Goal: Feedback & Contribution: Contribute content

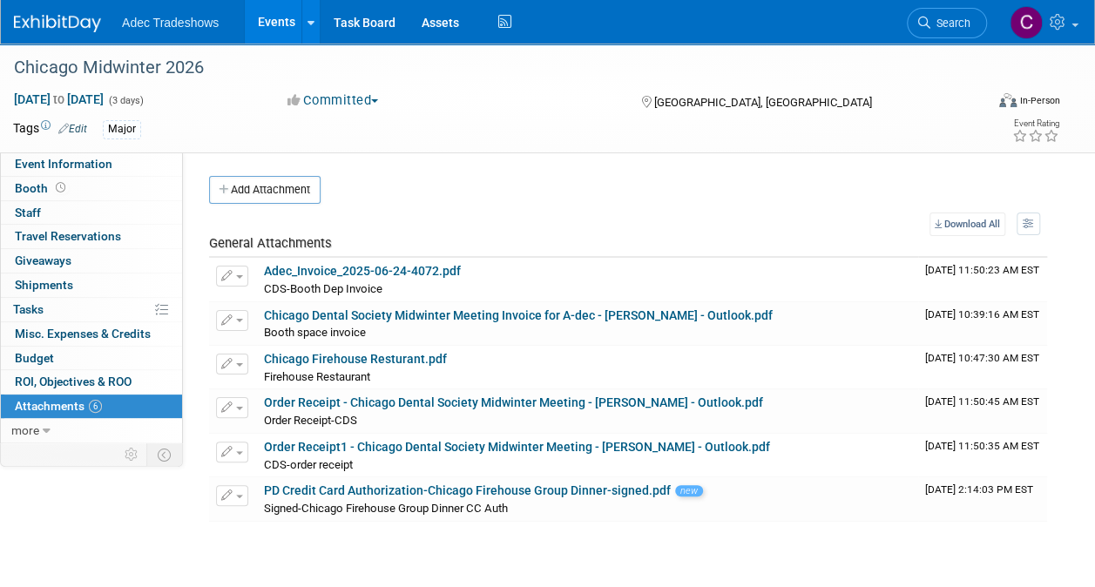
click at [265, 24] on link "Events" at bounding box center [277, 22] width 64 height 44
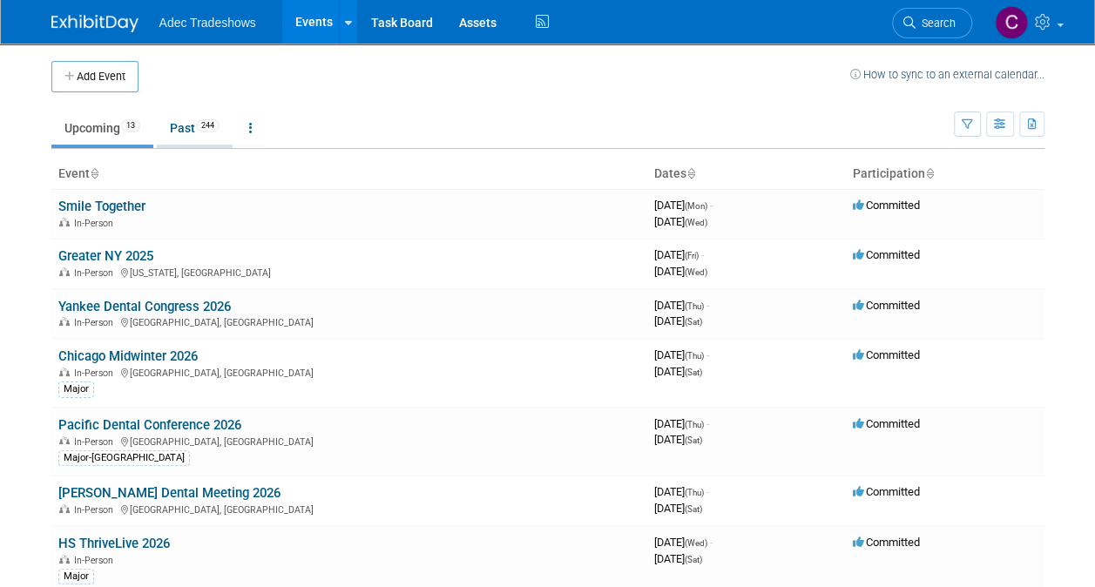
click at [179, 125] on link "Past 244" at bounding box center [195, 127] width 76 height 33
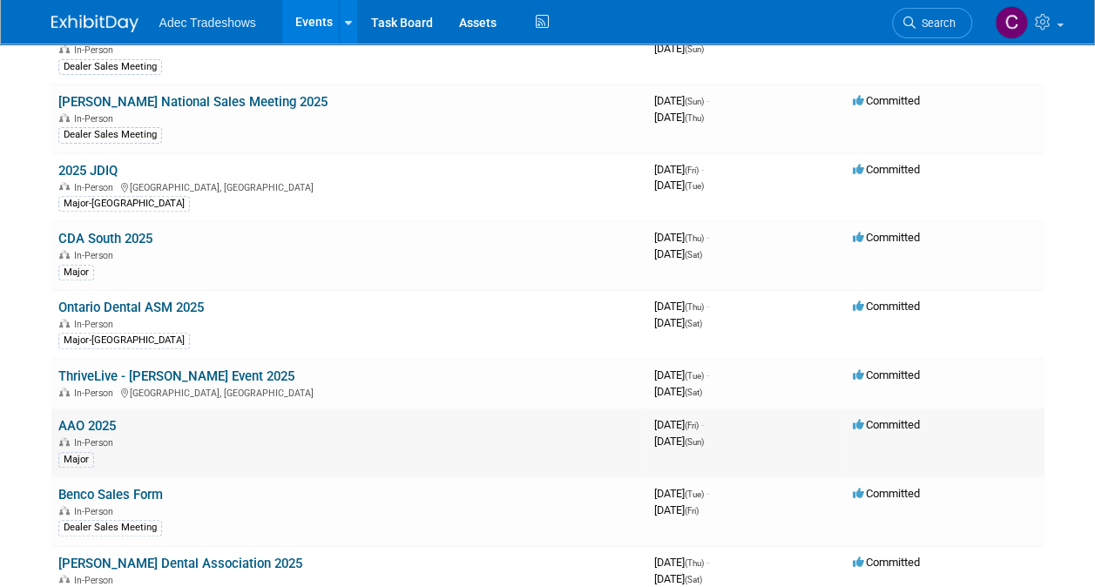
scroll to position [261, 0]
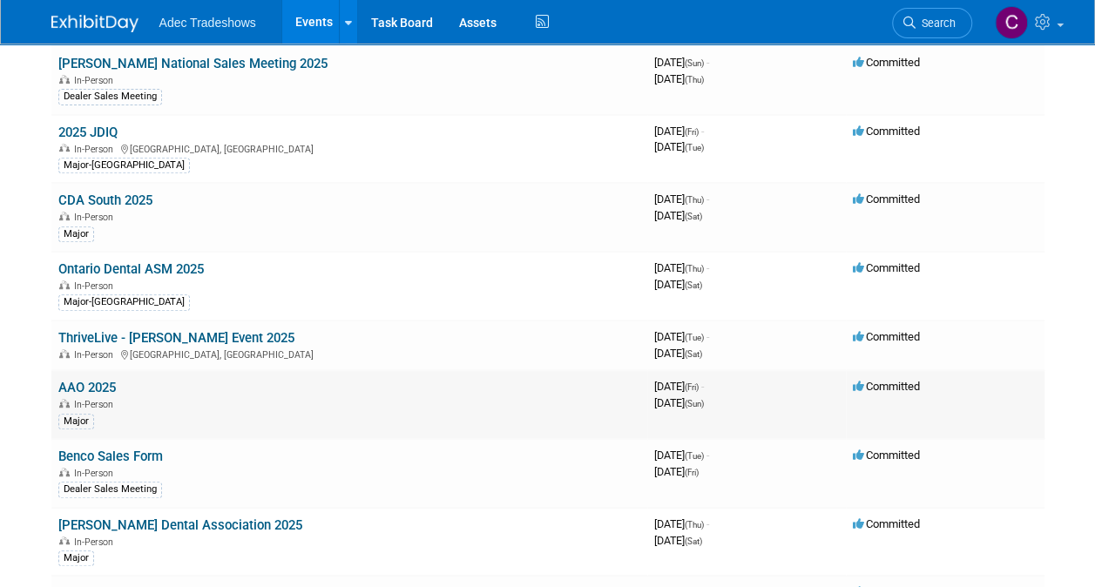
click at [113, 380] on link "AAO 2025" at bounding box center [86, 388] width 57 height 16
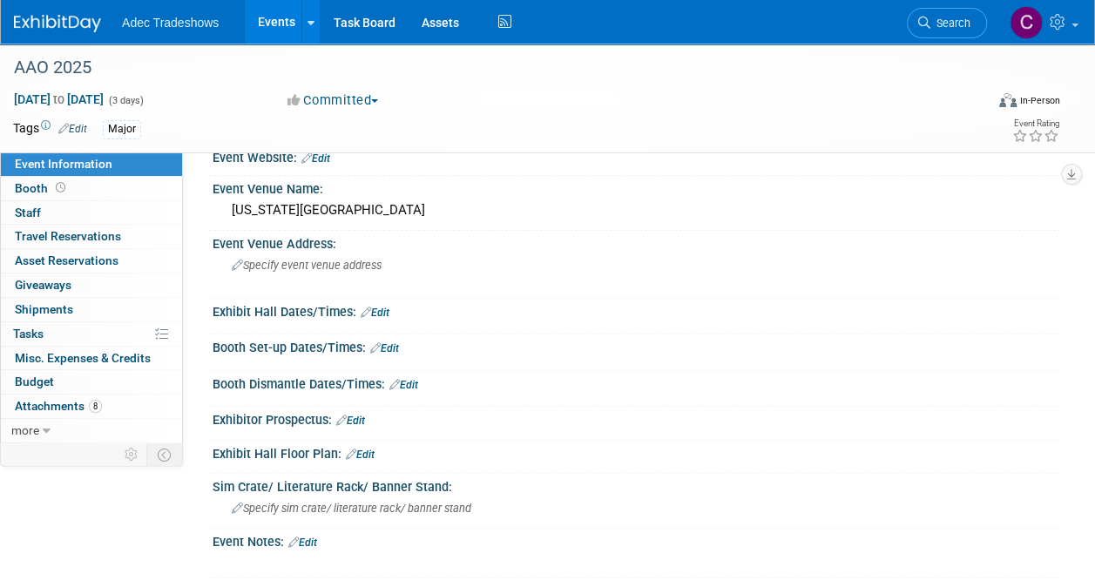
scroll to position [261, 0]
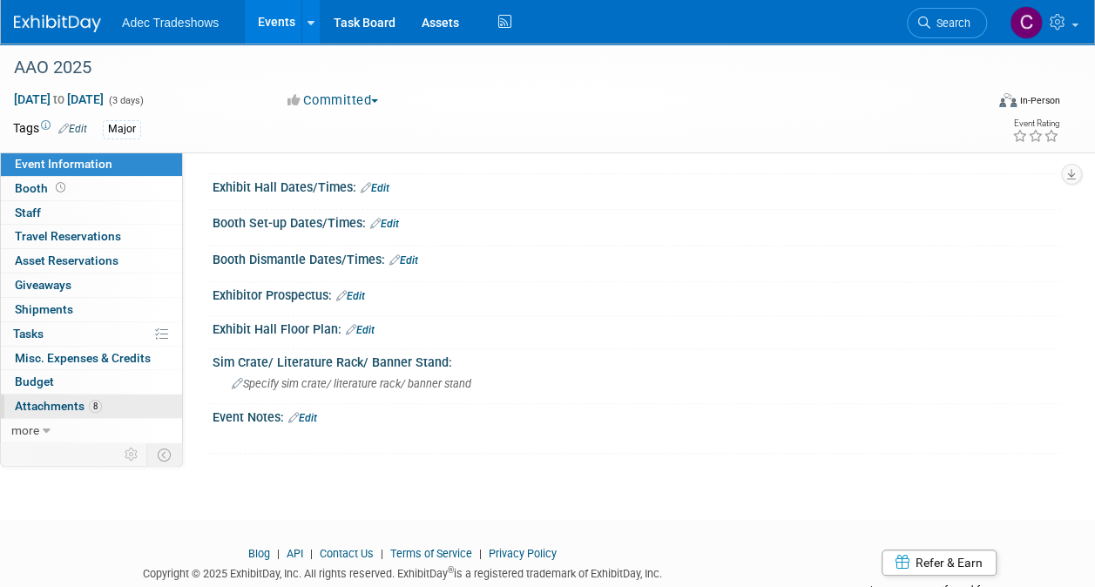
click at [70, 404] on span "Attachments 8" at bounding box center [58, 406] width 87 height 14
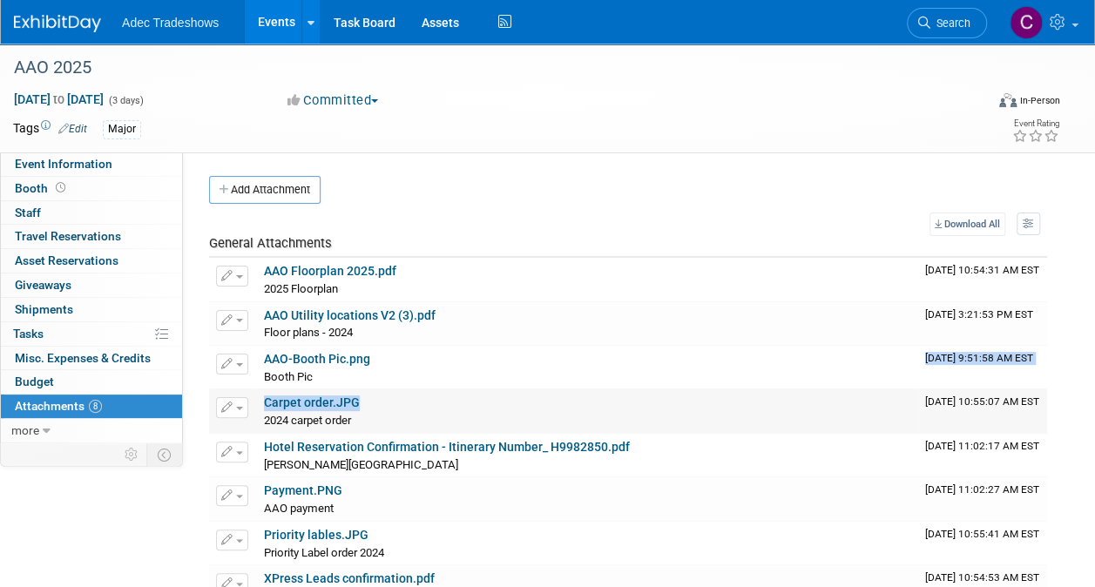
drag, startPoint x: 70, startPoint y: 404, endPoint x: 567, endPoint y: 388, distance: 497.6
click at [567, 388] on tbody "General Attachments Download Change Description Delete Attachment AAO Floorplan…" at bounding box center [628, 422] width 838 height 374
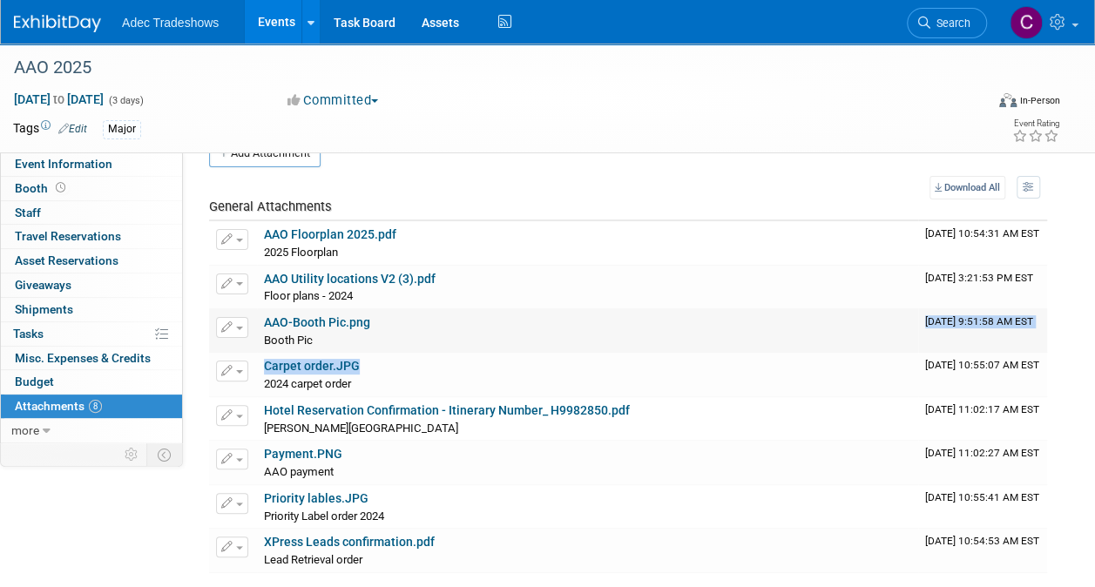
scroll to position [87, 0]
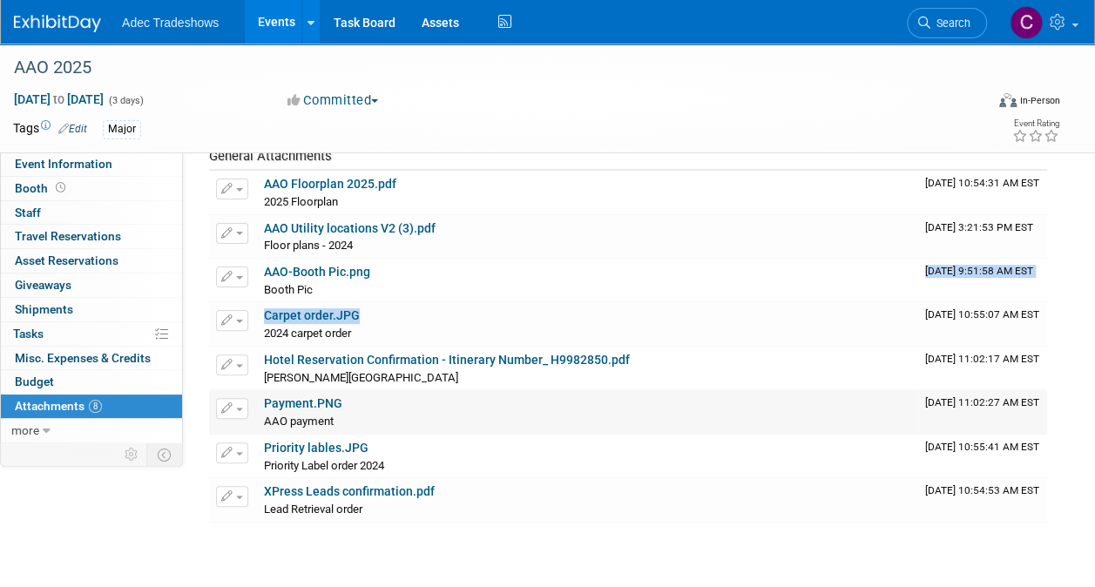
click at [336, 399] on link "Payment.PNG" at bounding box center [303, 403] width 78 height 14
click at [297, 188] on link "AAO Floorplan 2025.pdf" at bounding box center [330, 184] width 132 height 14
click at [283, 32] on link "Events" at bounding box center [277, 22] width 64 height 44
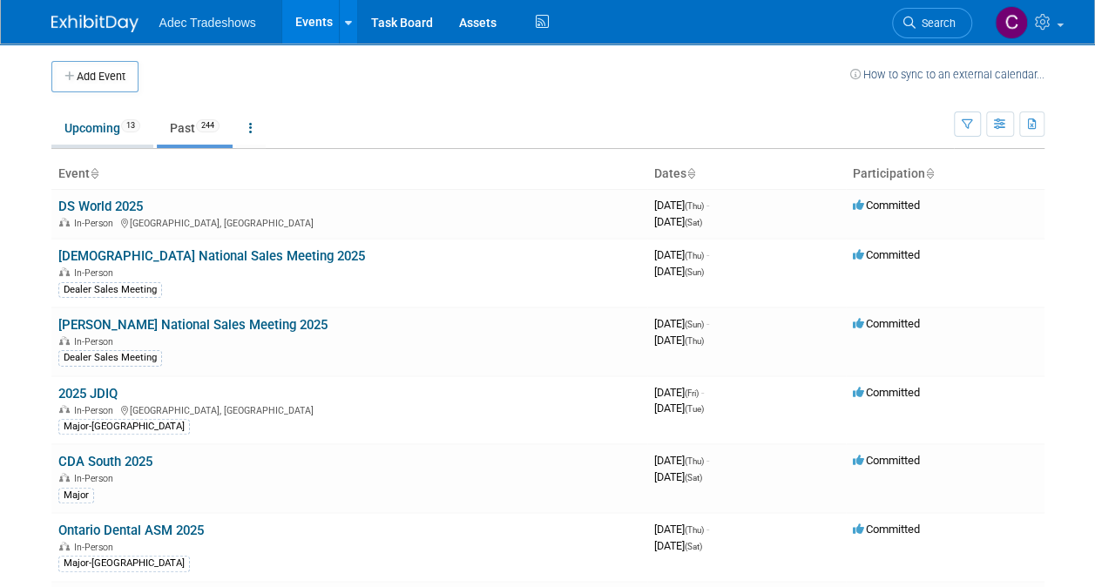
click at [106, 129] on link "Upcoming 13" at bounding box center [102, 127] width 102 height 33
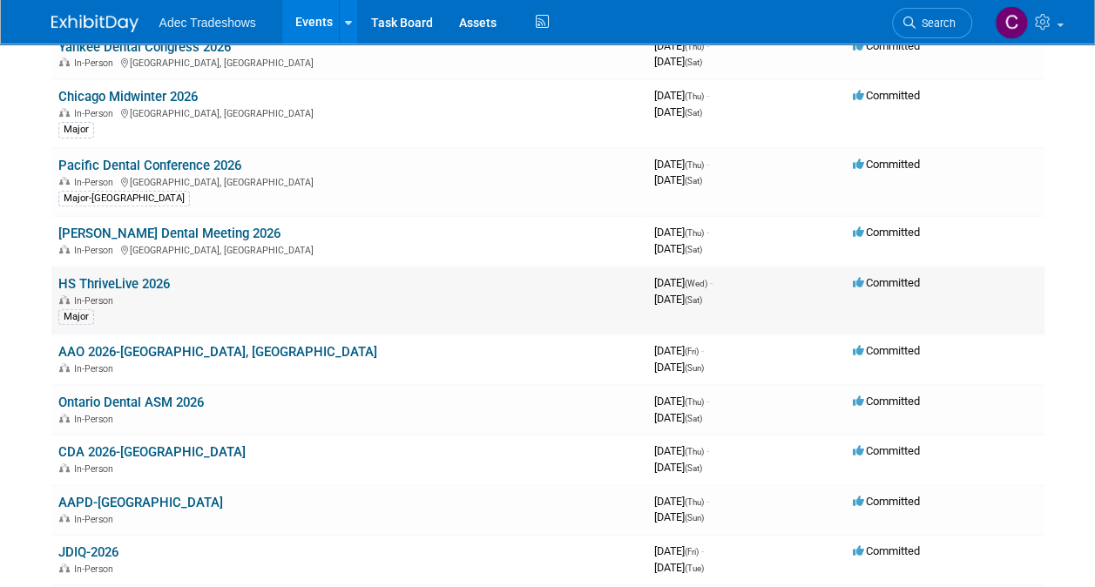
scroll to position [261, 0]
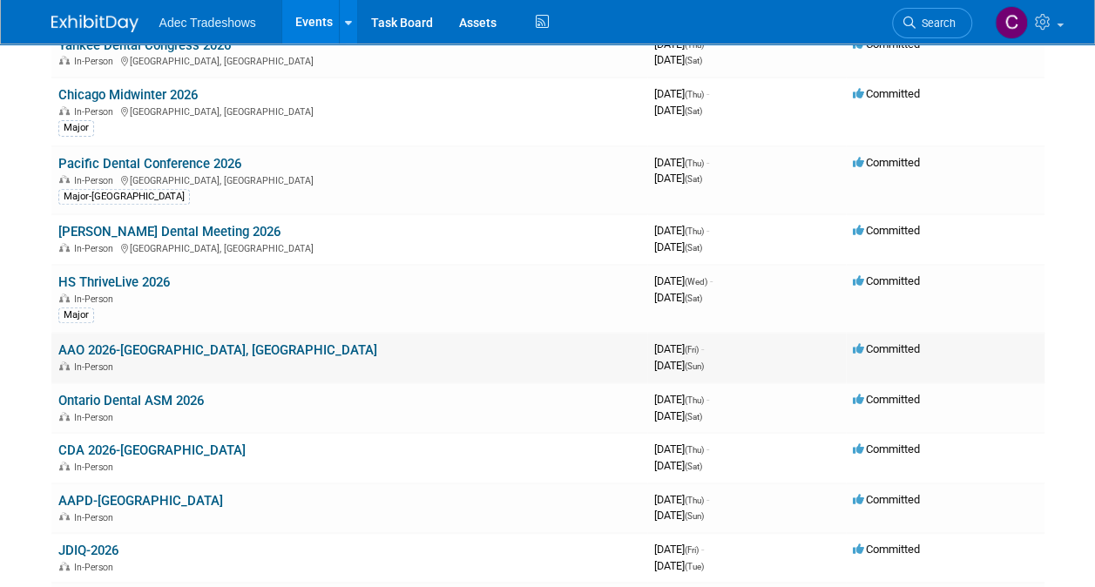
click at [148, 348] on link "AAO 2026-[GEOGRAPHIC_DATA], [GEOGRAPHIC_DATA]" at bounding box center [217, 350] width 319 height 16
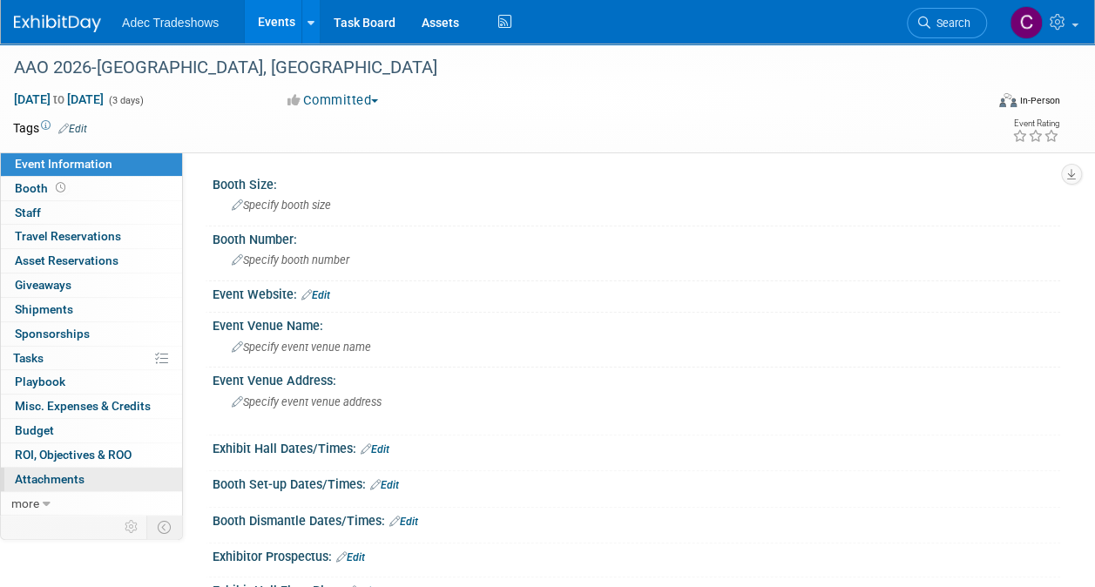
click at [70, 474] on span "Attachments 0" at bounding box center [50, 479] width 70 height 14
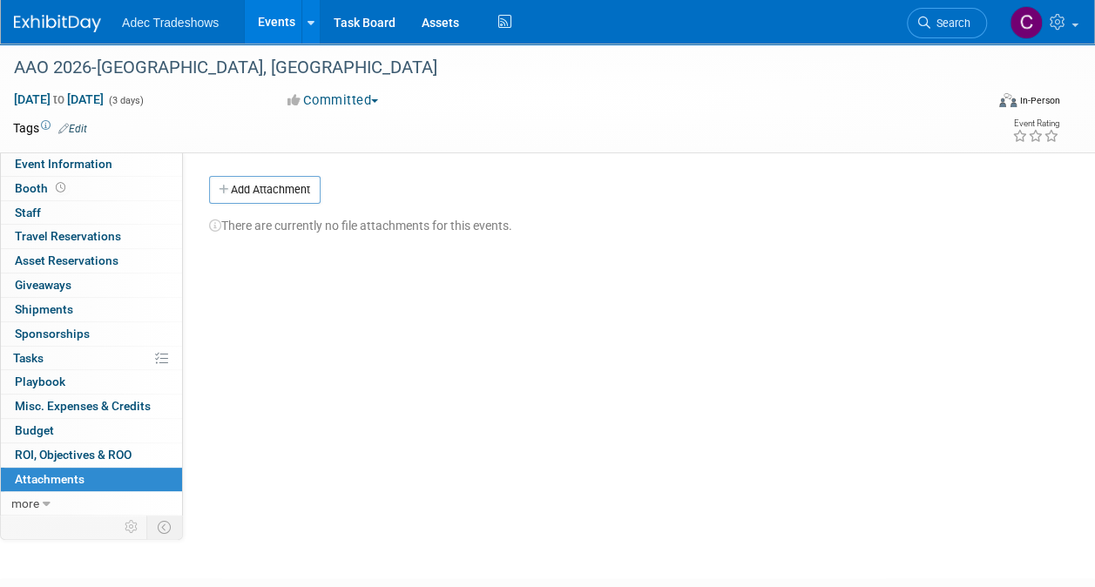
click at [273, 188] on button "Add Attachment" at bounding box center [264, 190] width 111 height 28
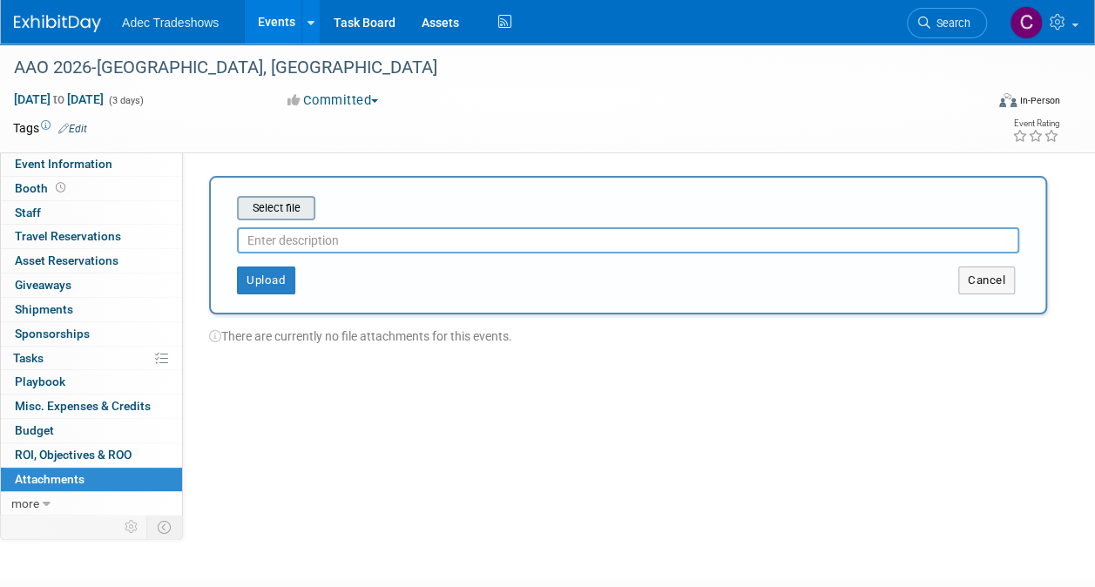
click at [300, 217] on input "file" at bounding box center [209, 208] width 207 height 21
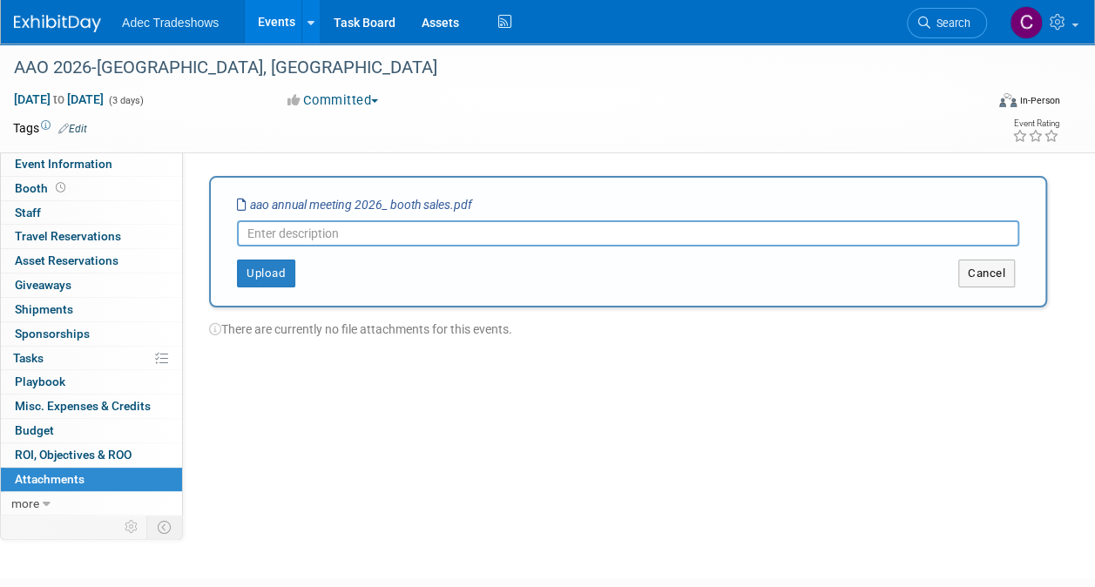
drag, startPoint x: 813, startPoint y: 292, endPoint x: 960, endPoint y: 186, distance: 180.3
click at [960, 186] on div "Select file aao annual meeting 2026_ booth sales.pdf This is an invoice Upload …" at bounding box center [628, 242] width 838 height 132
click at [787, 239] on input "text" at bounding box center [628, 233] width 782 height 26
type input "AAO Booth Application"
click at [263, 287] on div "Select file aao annual meeting 2026_ booth sales.pdf AAO Booth Application This…" at bounding box center [628, 242] width 838 height 132
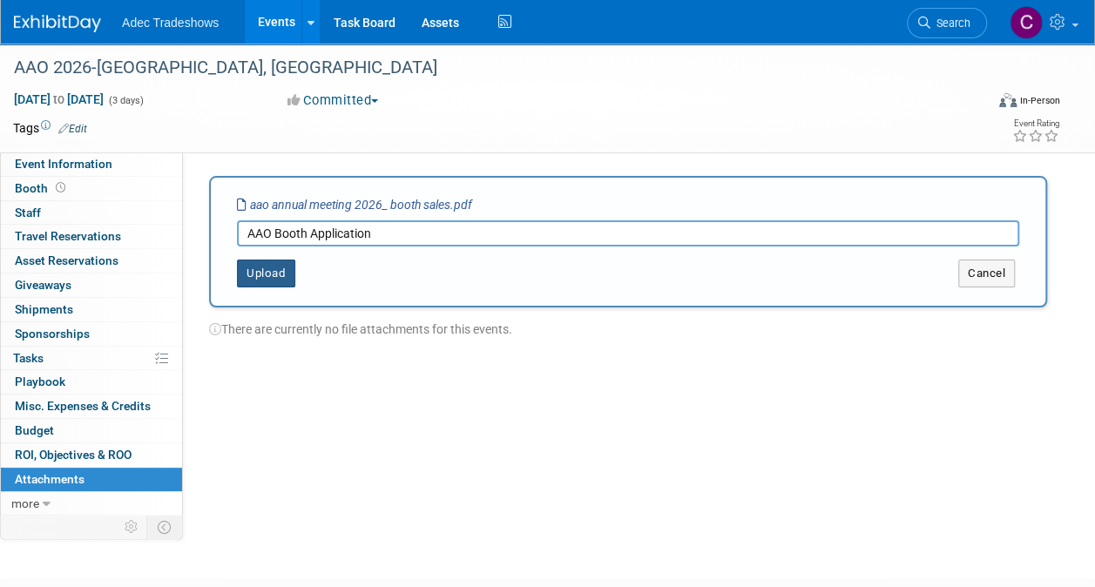
click at [268, 266] on button "Upload" at bounding box center [266, 274] width 58 height 28
